Goal: Use online tool/utility: Utilize a website feature to perform a specific function

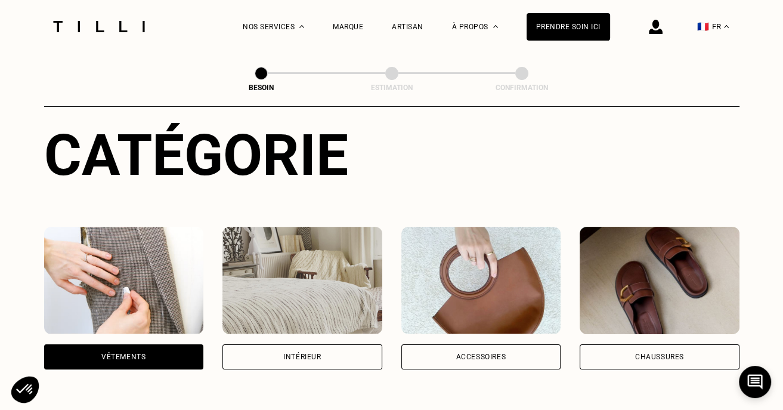
scroll to position [176, 0]
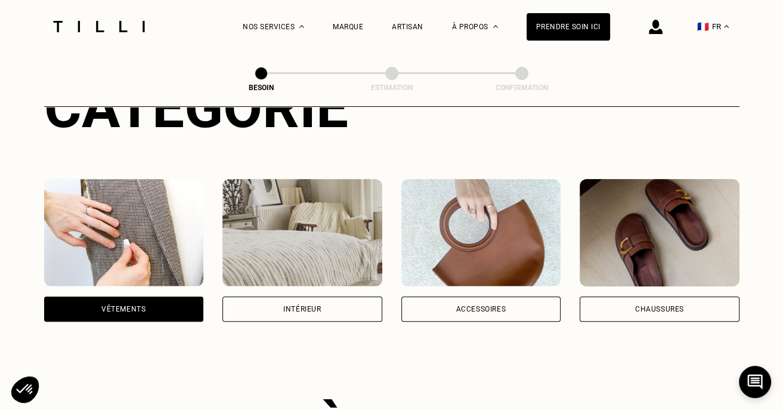
click at [300, 305] on div "Intérieur" at bounding box center [302, 308] width 38 height 7
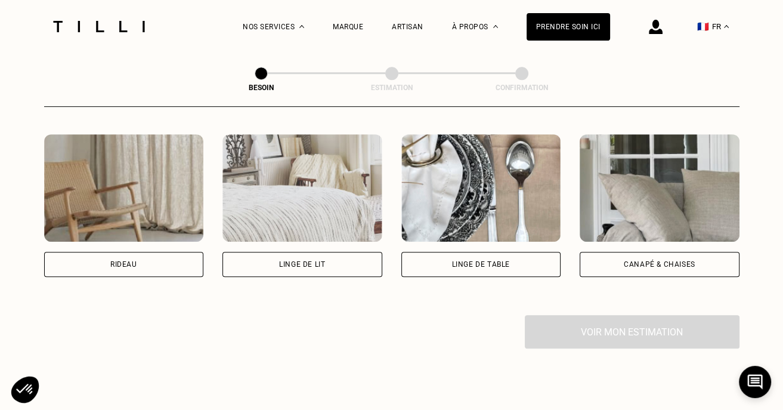
scroll to position [542, 0]
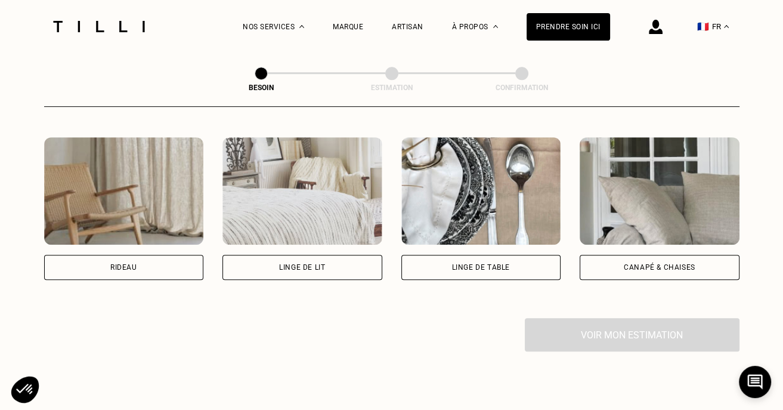
click at [126, 264] on div "Rideau" at bounding box center [123, 267] width 27 height 7
select select "FR"
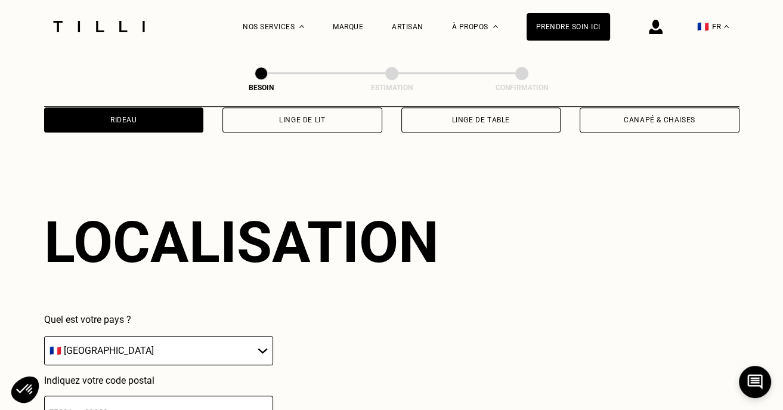
scroll to position [714, 0]
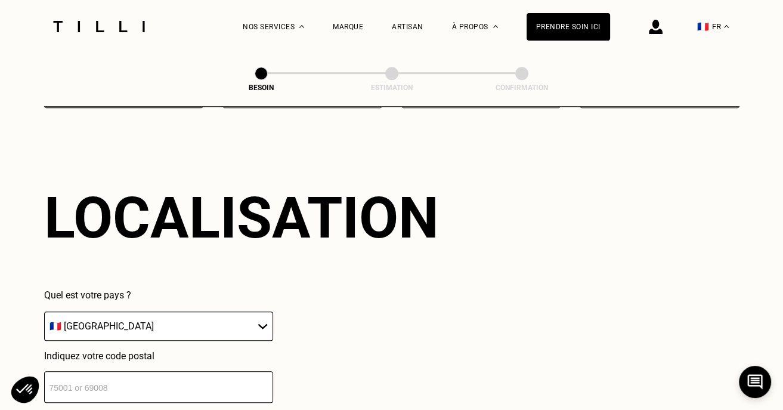
click at [49, 314] on select "🇩🇪 [GEOGRAPHIC_DATA] 🇦🇹 [GEOGRAPHIC_DATA] 🇧🇪 [GEOGRAPHIC_DATA] 🇧🇬 Bulgarie 🇨🇾 C…" at bounding box center [158, 325] width 229 height 29
click at [54, 377] on input "number" at bounding box center [158, 387] width 229 height 32
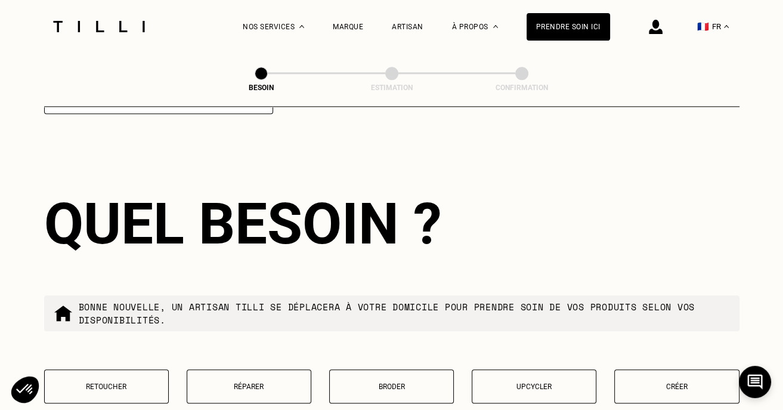
scroll to position [1010, 0]
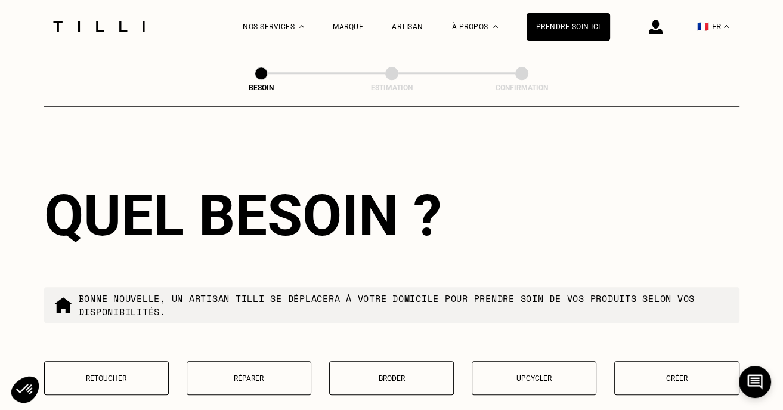
type input "67000"
click at [114, 364] on button "Retoucher" at bounding box center [106, 378] width 125 height 34
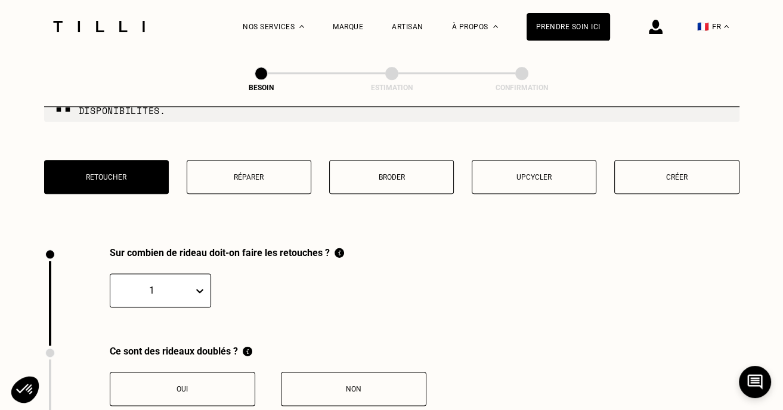
scroll to position [1316, 0]
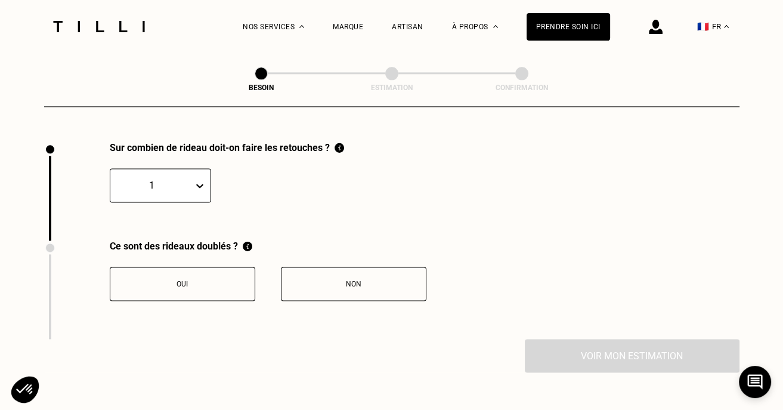
click at [200, 179] on icon at bounding box center [200, 185] width 12 height 12
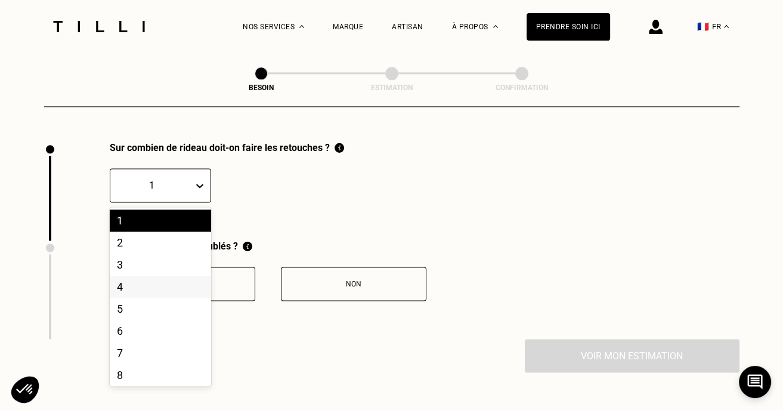
click at [125, 278] on div "4" at bounding box center [160, 286] width 101 height 22
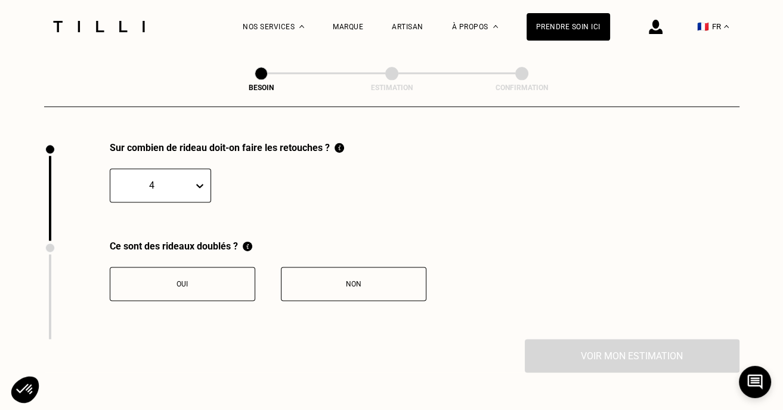
click at [355, 280] on div "Non" at bounding box center [353, 284] width 132 height 8
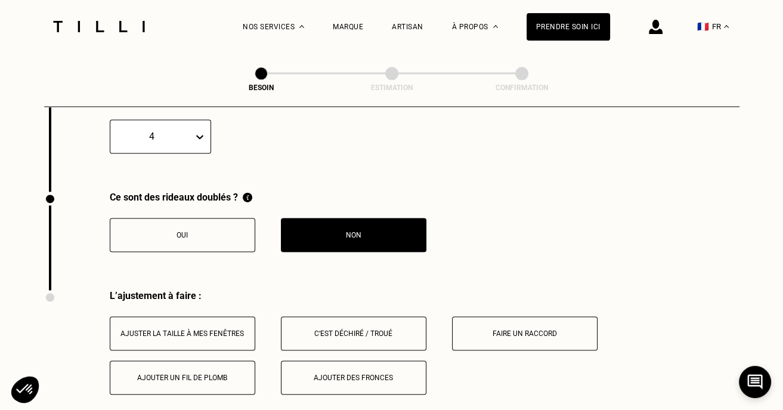
scroll to position [1514, 0]
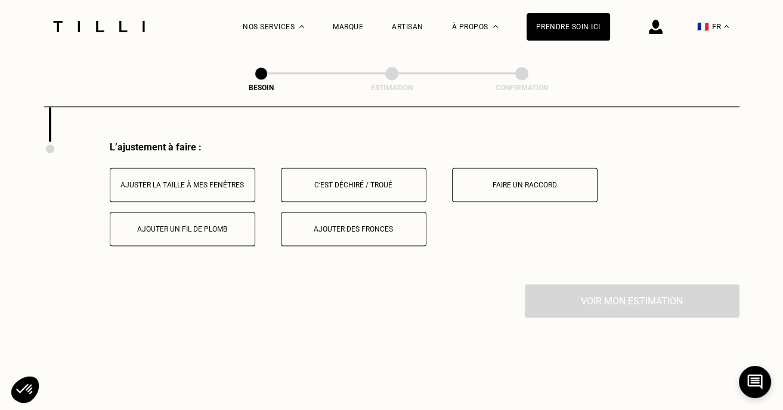
click at [166, 181] on div "Ajuster la taille à mes fenêtres" at bounding box center [182, 185] width 132 height 8
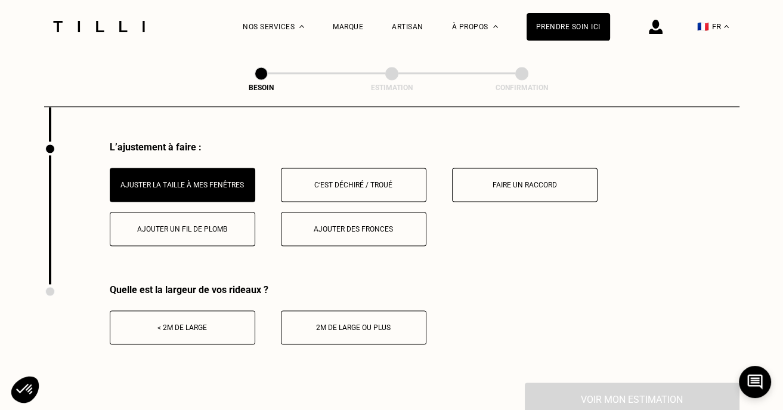
click at [191, 225] on div "Ajouter un fil de plomb" at bounding box center [182, 229] width 132 height 8
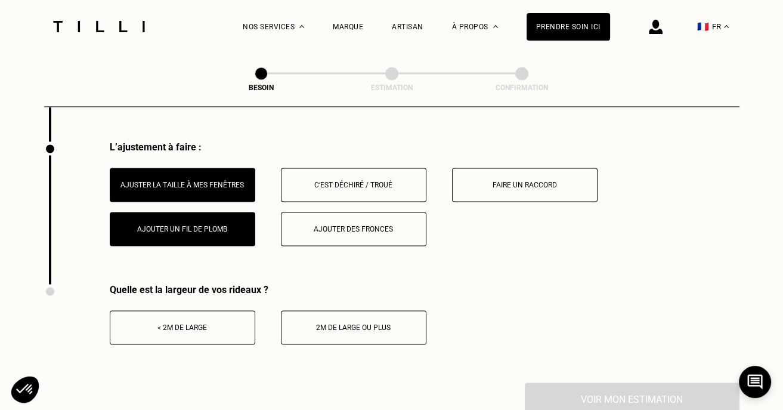
click at [365, 323] on div "2m de large ou plus" at bounding box center [353, 327] width 132 height 8
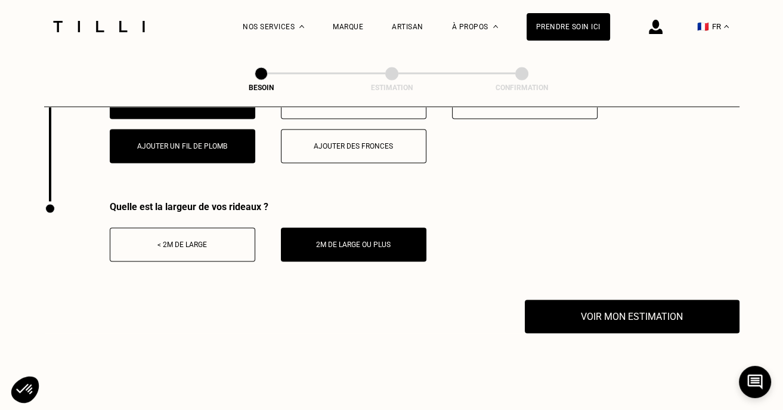
scroll to position [1676, 0]
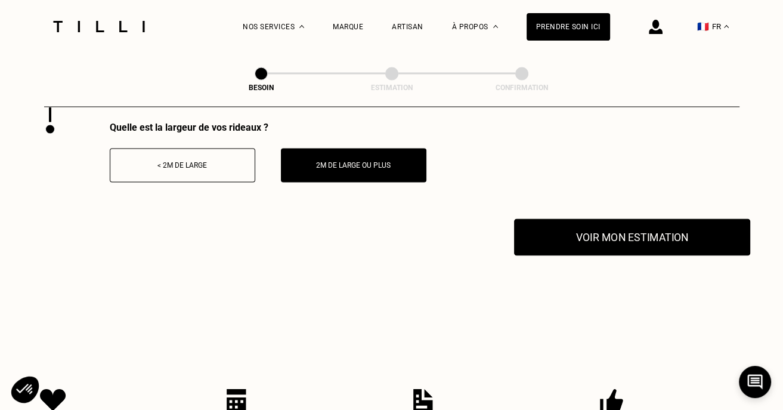
click at [640, 227] on button "Voir mon estimation" at bounding box center [632, 236] width 236 height 37
click at [649, 224] on button "Voir mon estimation" at bounding box center [632, 236] width 236 height 37
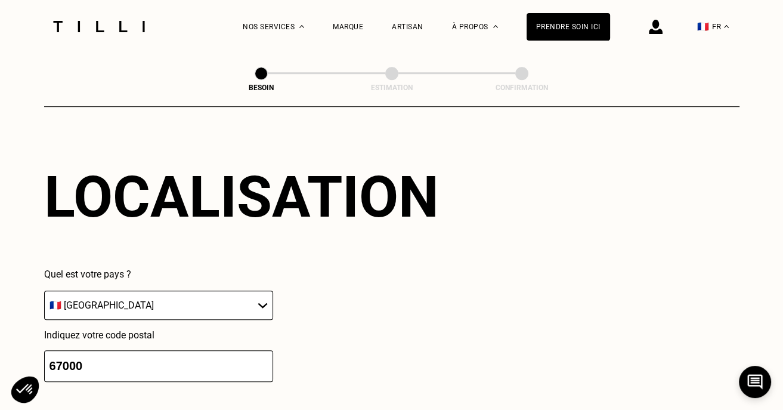
scroll to position [460, 0]
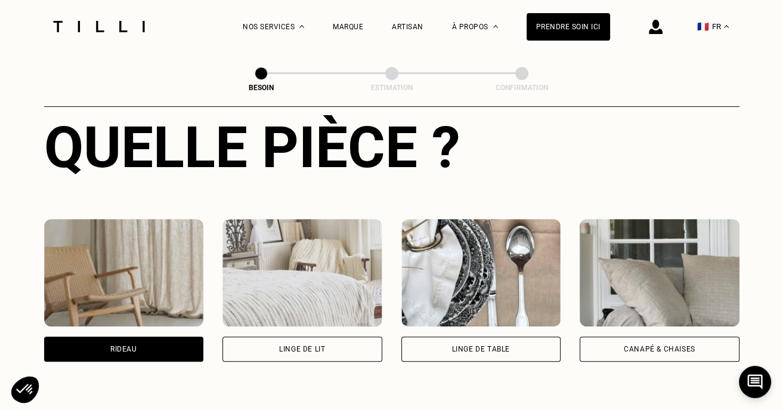
click at [302, 345] on div "Linge de lit" at bounding box center [302, 348] width 46 height 7
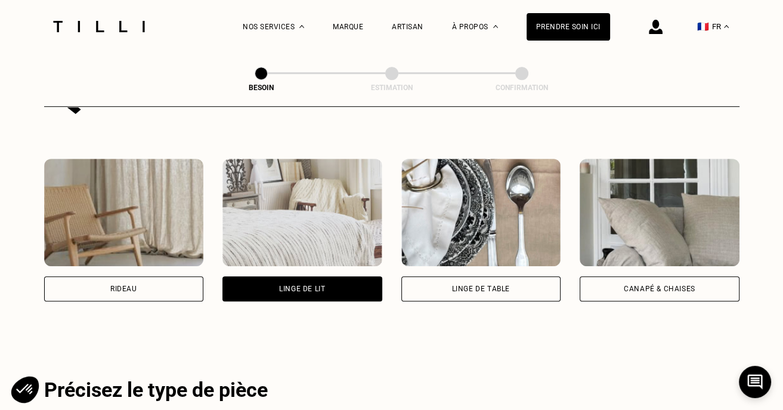
scroll to position [514, 0]
